Goal: Communication & Community: Answer question/provide support

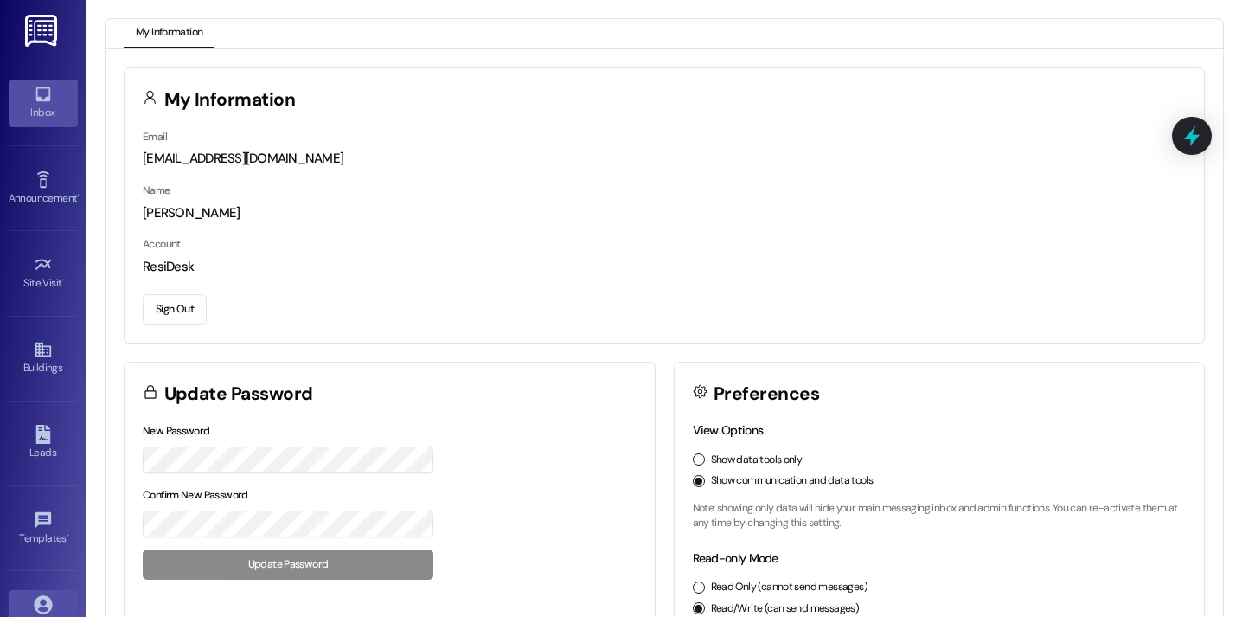
click at [67, 123] on link "Inbox" at bounding box center [43, 103] width 69 height 47
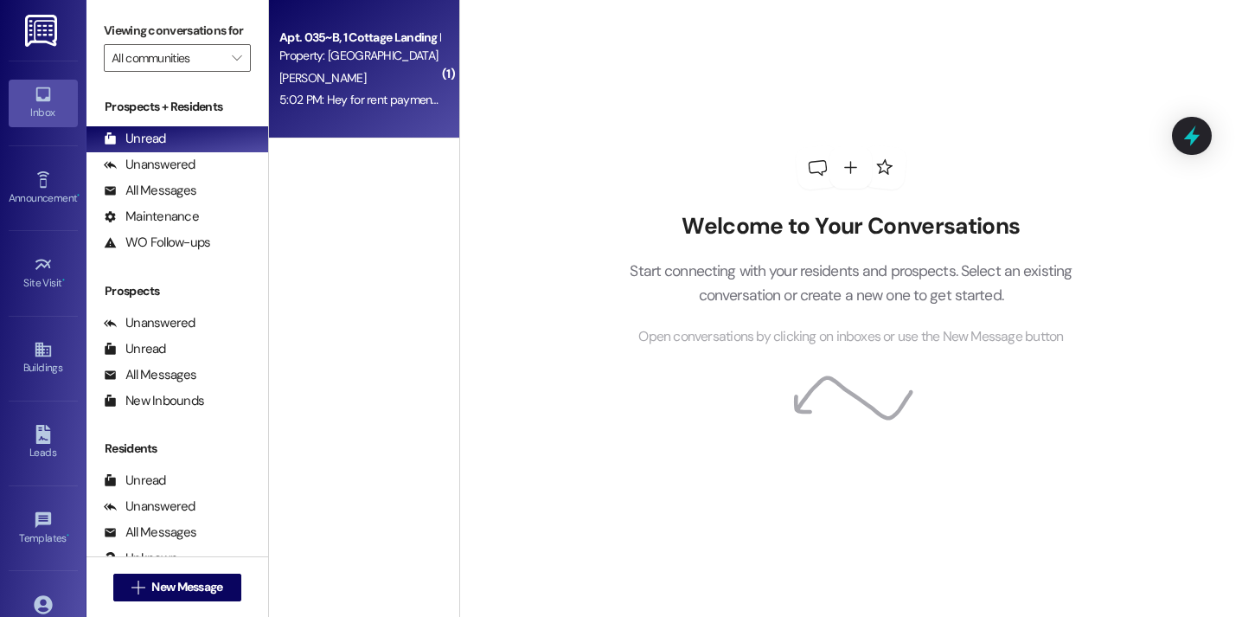
click at [364, 74] on div "[PERSON_NAME]" at bounding box center [360, 78] width 164 height 22
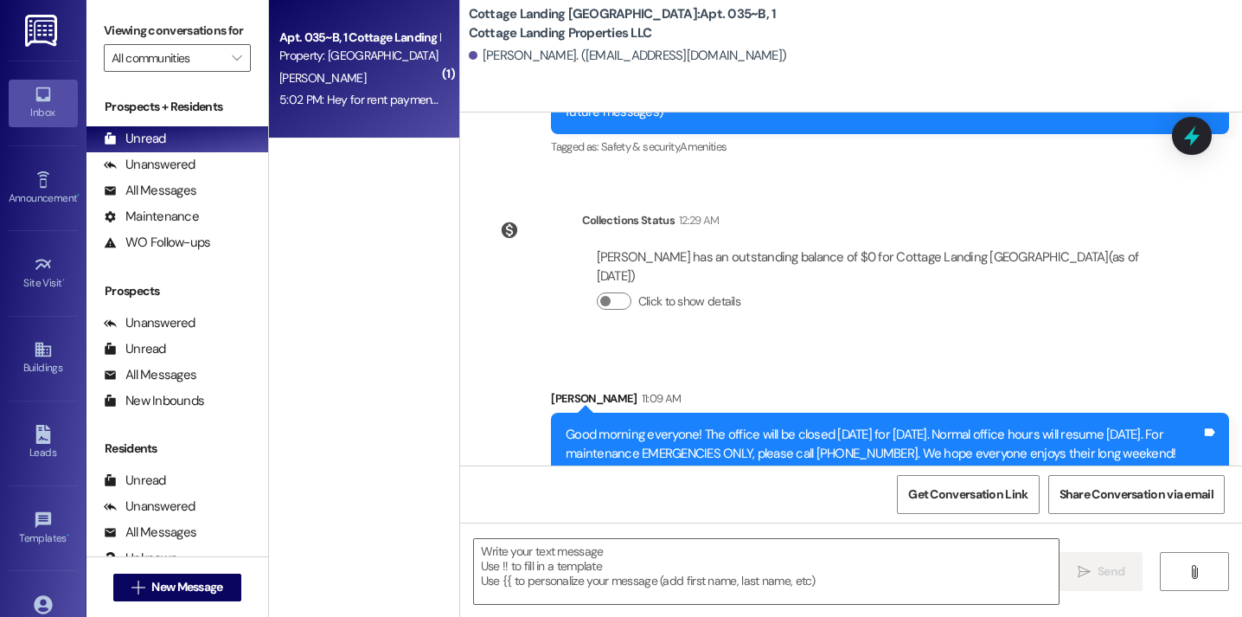
click at [394, 110] on div "5:02 PM: Hey for rent payments should I just the amount to a card and let do au…" at bounding box center [360, 100] width 164 height 22
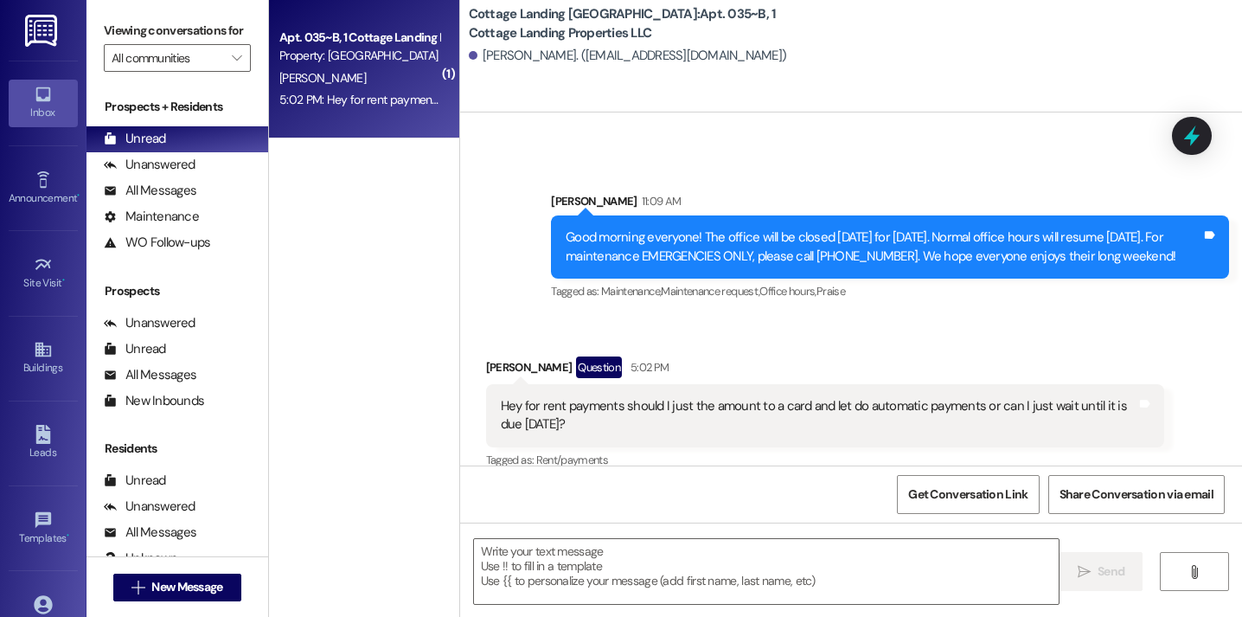
scroll to position [474, 0]
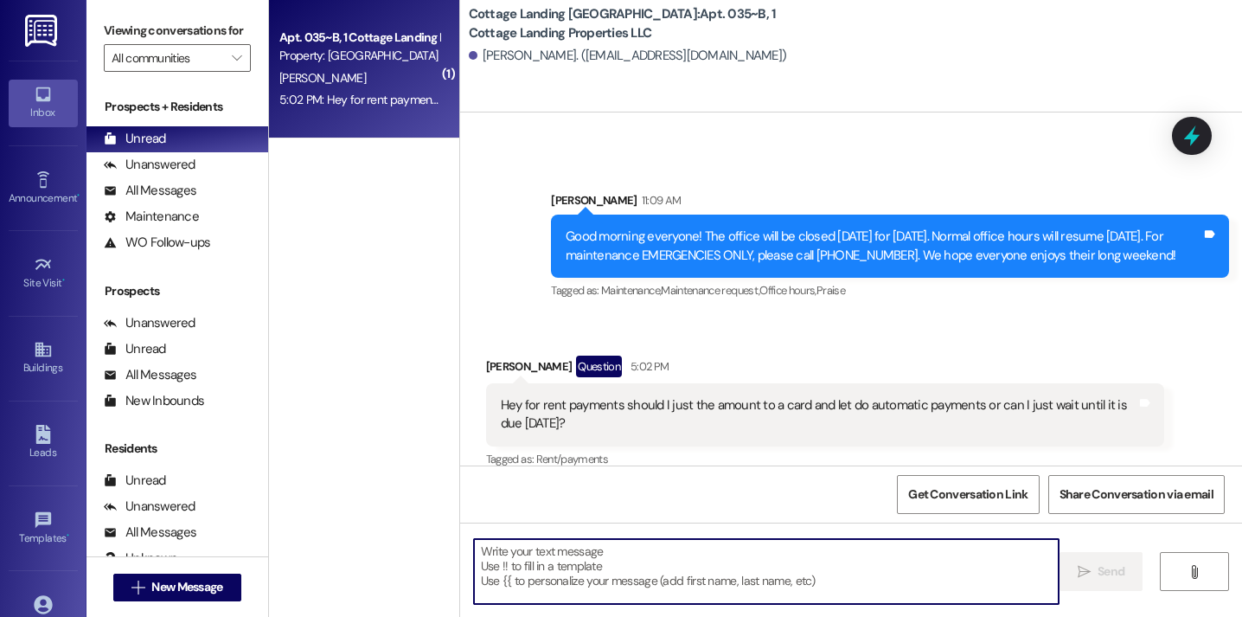
click at [619, 582] on textarea at bounding box center [766, 571] width 585 height 65
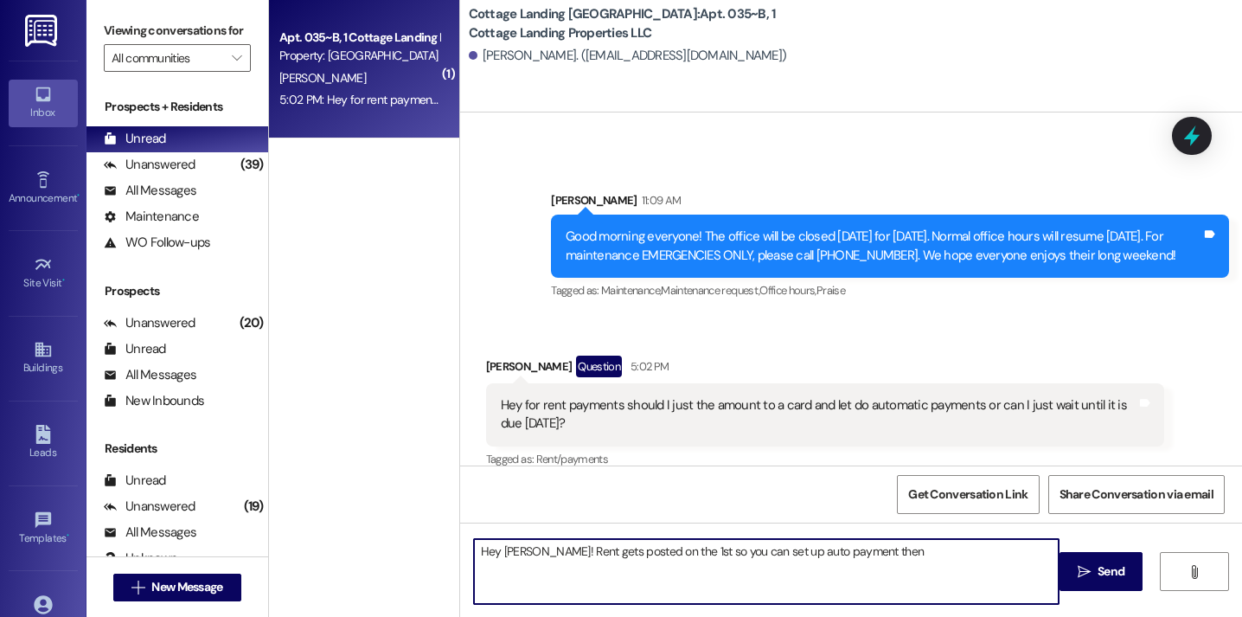
click at [837, 559] on textarea "Hey Peyton! Rent gets posted on the 1st so you can set up auto payment then" at bounding box center [766, 571] width 585 height 65
click at [970, 557] on textarea "Hey Peyton! Rent gets posted on the 1st so you can set up auto payment starting…" at bounding box center [766, 571] width 585 height 65
type textarea "Hey Peyton! Rent gets posted on the 1st so you can set up auto payment starting…"
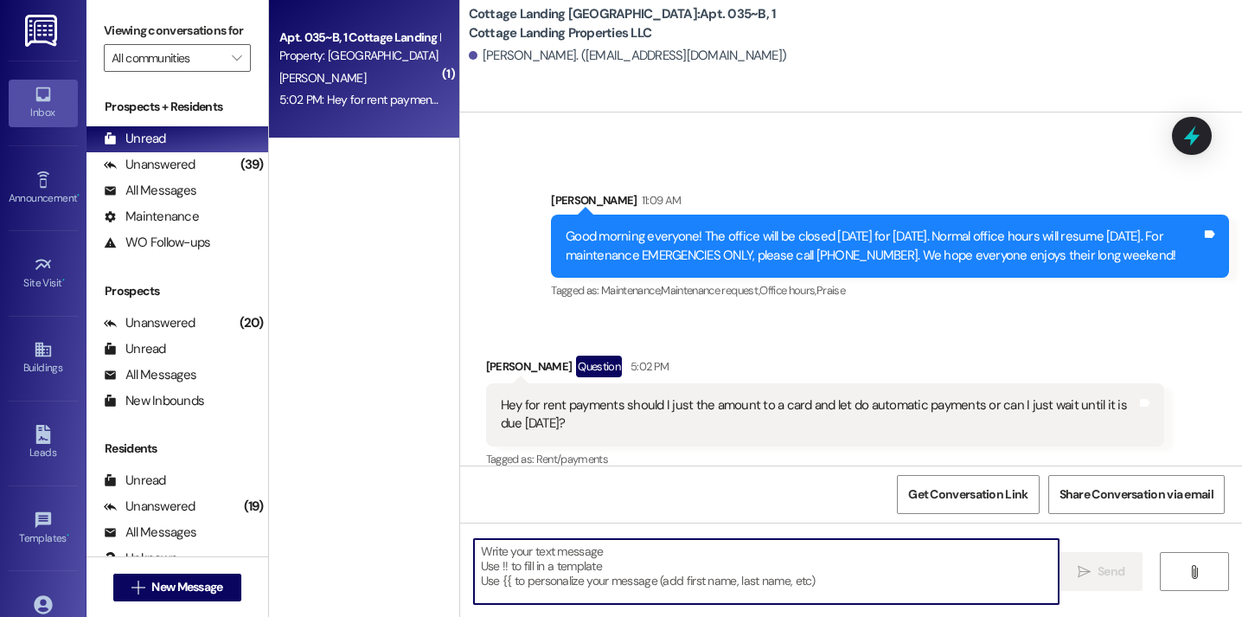
scroll to position [596, 0]
